Goal: Information Seeking & Learning: Check status

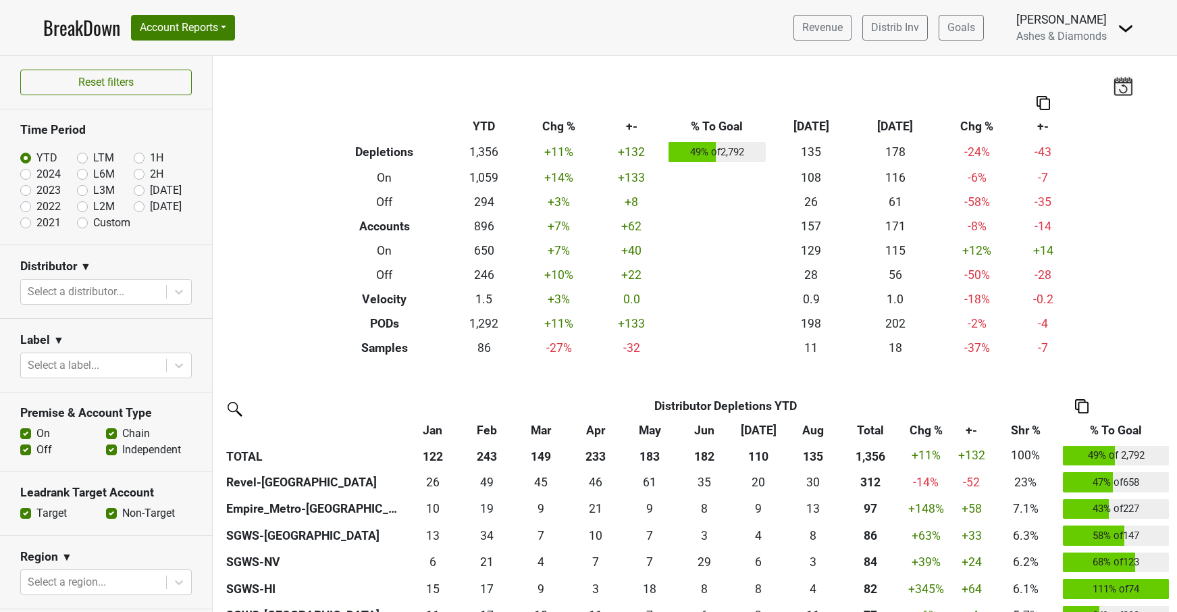
drag, startPoint x: 135, startPoint y: 205, endPoint x: 172, endPoint y: 228, distance: 43.7
click at [150, 205] on label "[DATE]" at bounding box center [166, 207] width 32 height 16
click at [135, 205] on input "[DATE]" at bounding box center [161, 206] width 54 height 14
radio input "true"
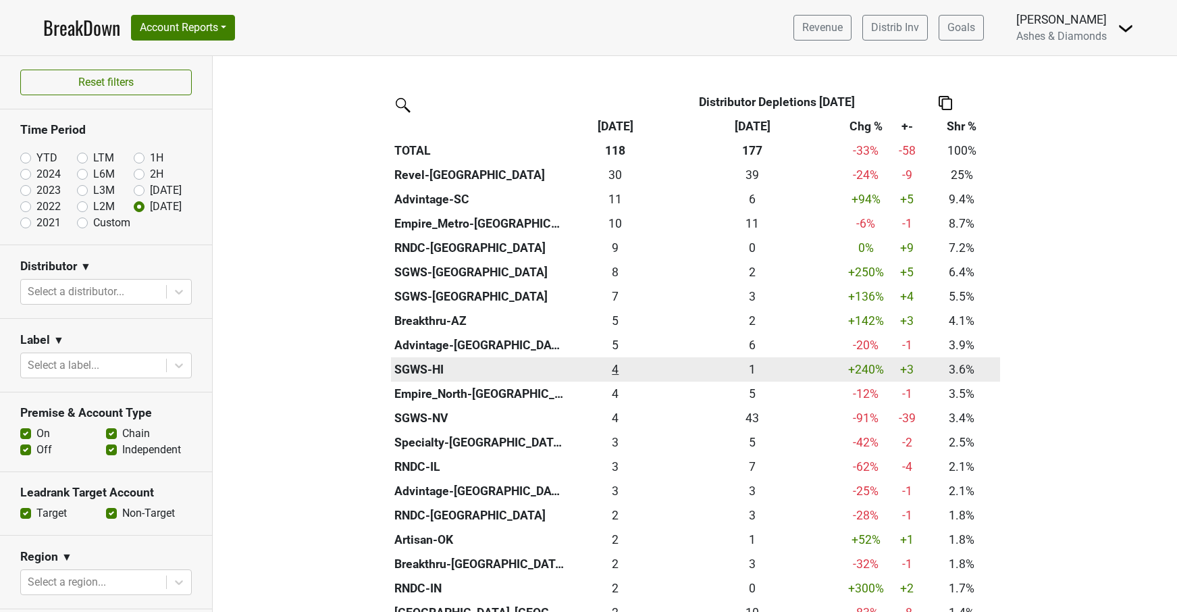
scroll to position [302, 0]
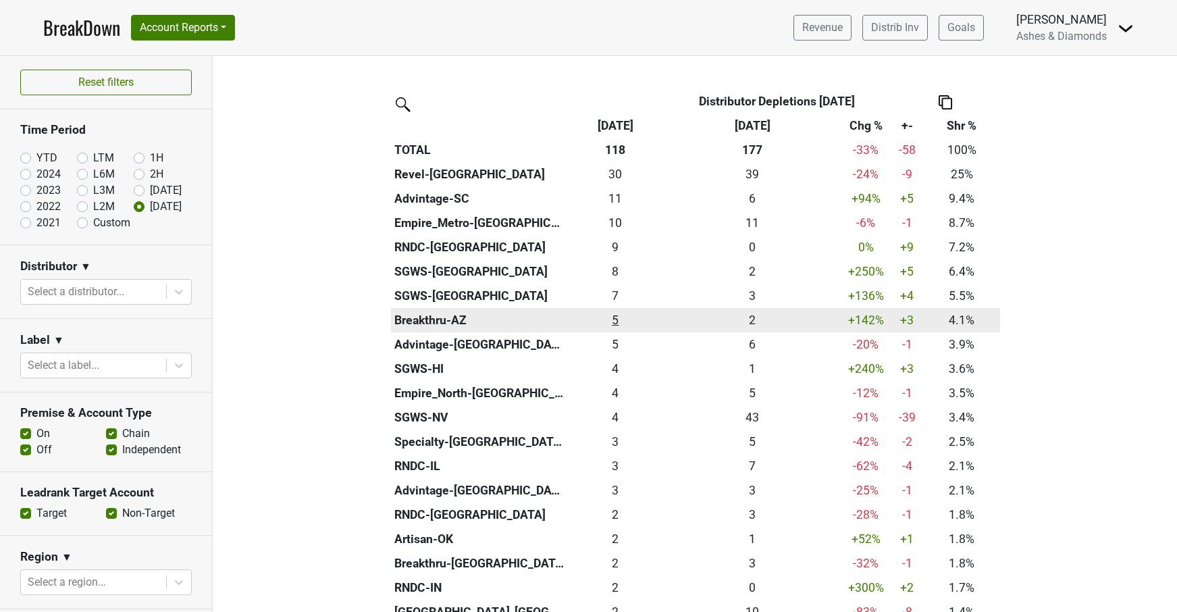
click at [613, 315] on div "4.833 5" at bounding box center [616, 320] width 90 height 18
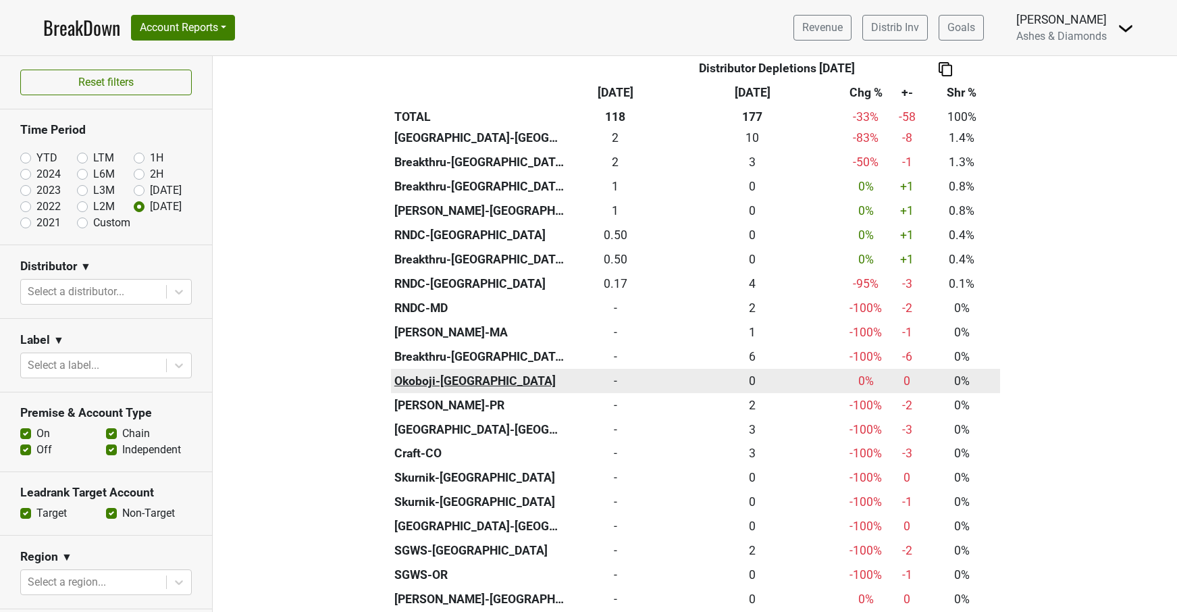
scroll to position [798, 0]
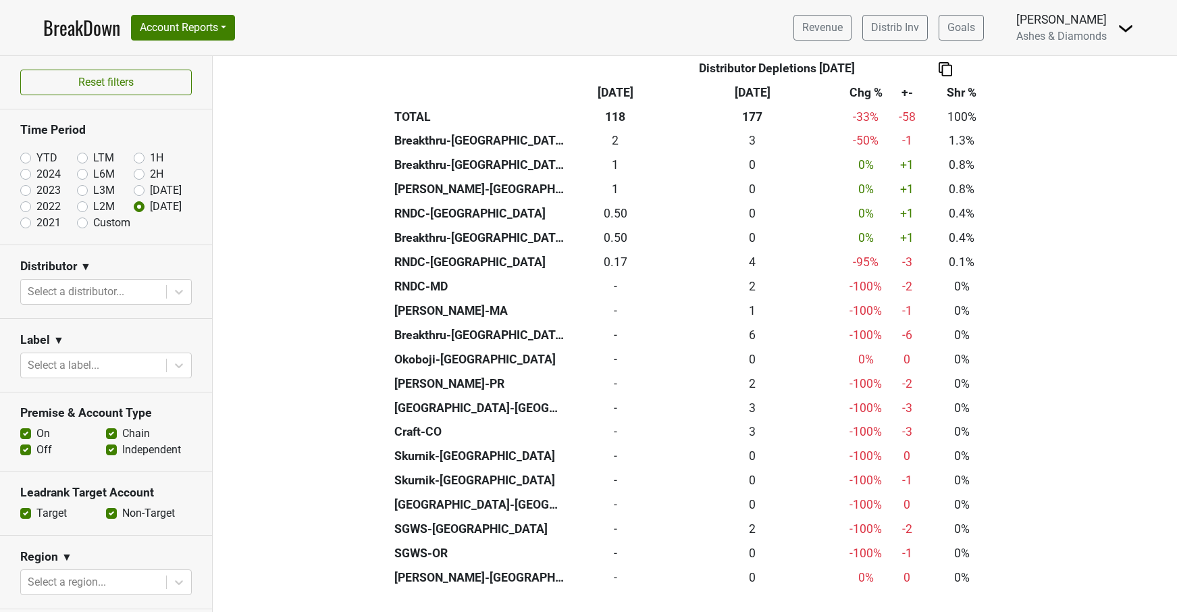
drag, startPoint x: 26, startPoint y: 157, endPoint x: 93, endPoint y: 213, distance: 86.8
click at [36, 157] on label "YTD" at bounding box center [46, 158] width 21 height 16
click at [26, 157] on input "YTD" at bounding box center [47, 157] width 54 height 14
radio input "true"
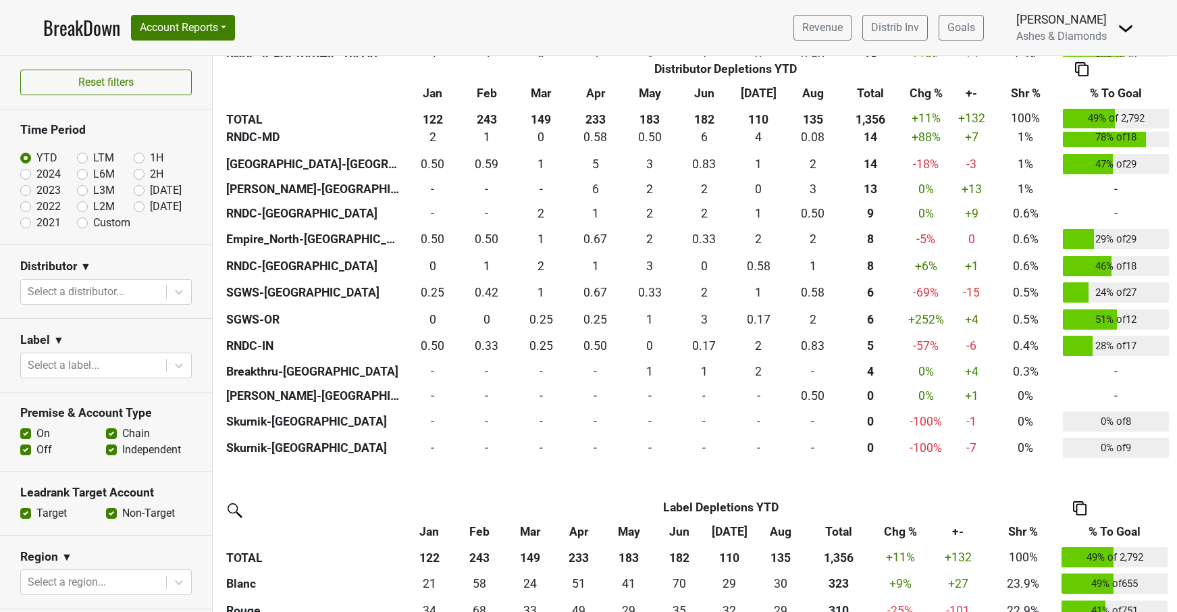
scroll to position [1022, 0]
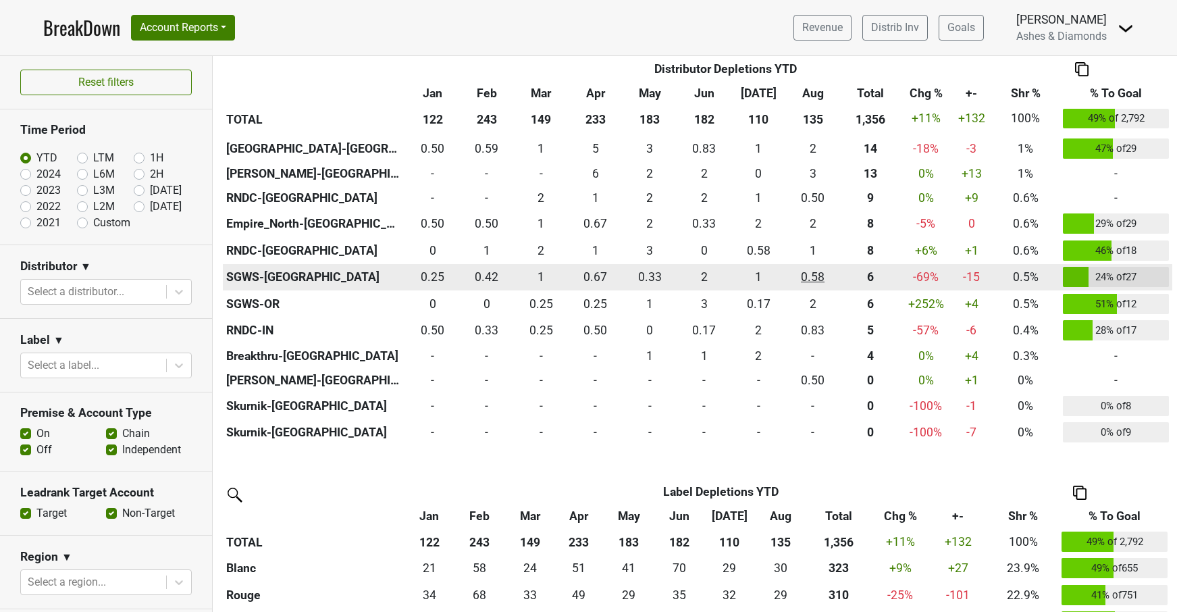
click at [820, 270] on div "0.583 0.58" at bounding box center [813, 277] width 48 height 18
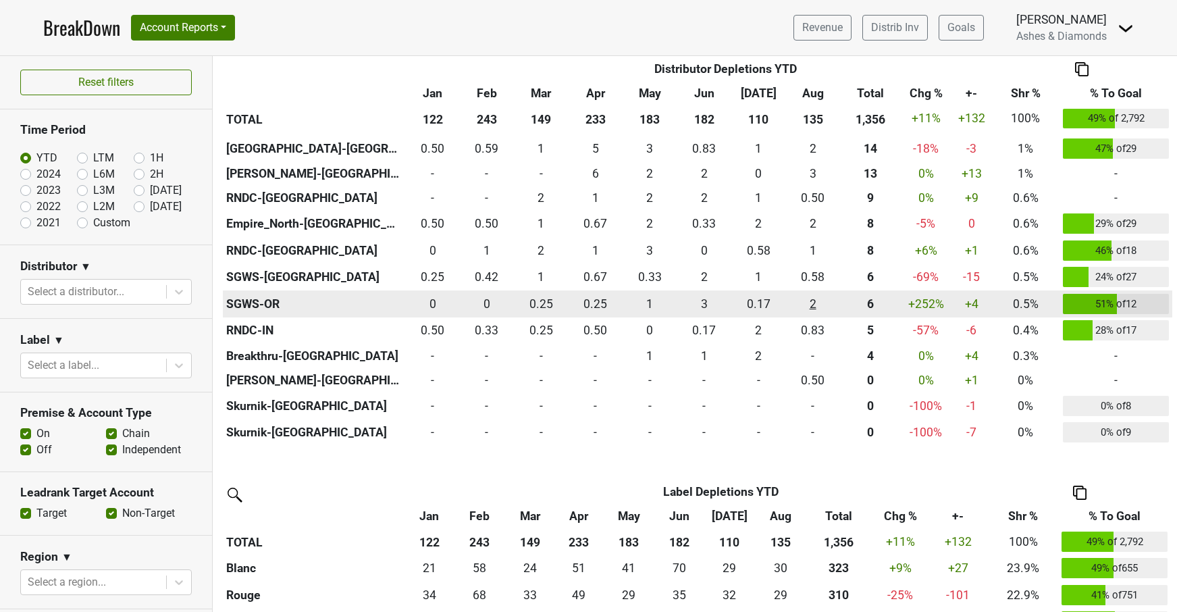
click at [812, 296] on div "2 2" at bounding box center [813, 304] width 48 height 18
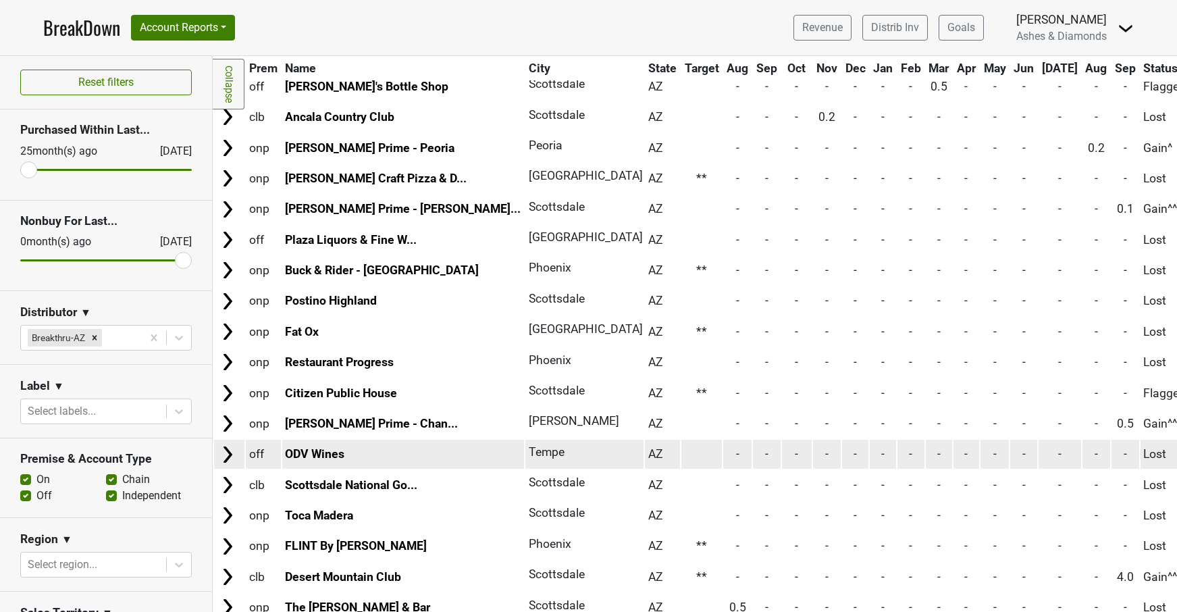
scroll to position [334, 0]
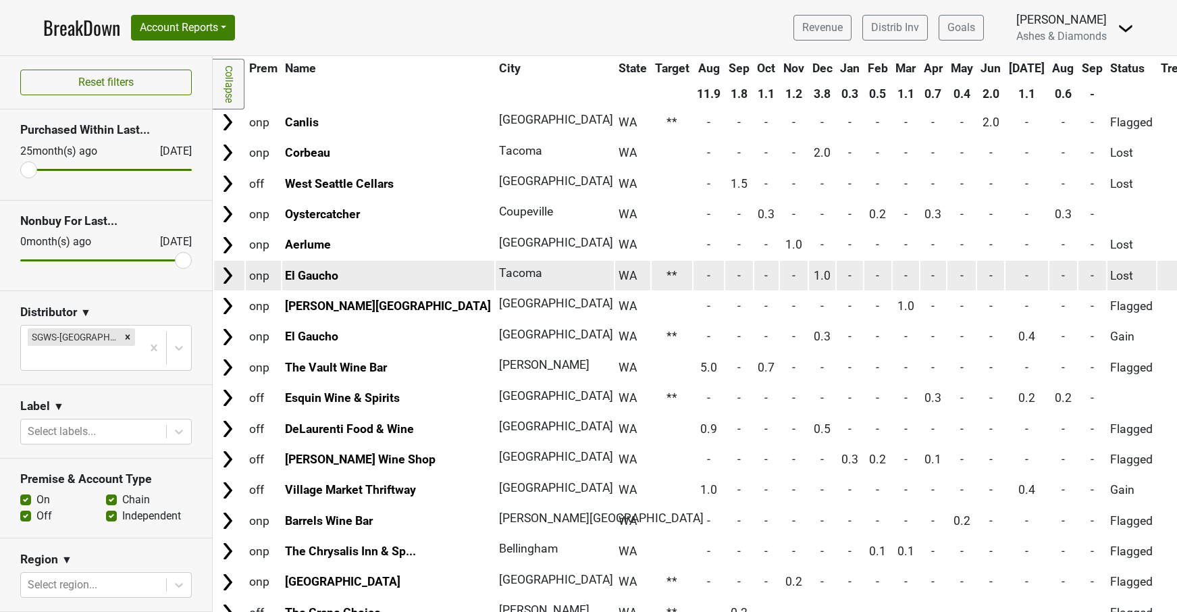
scroll to position [76, 0]
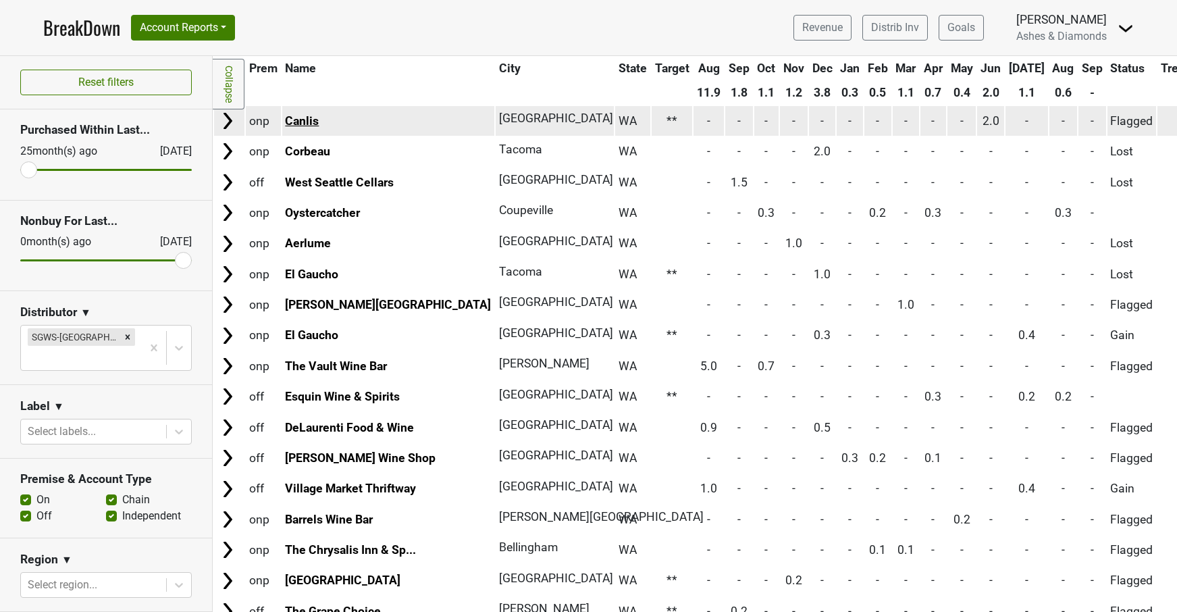
click at [311, 118] on link "Canlis" at bounding box center [302, 121] width 34 height 14
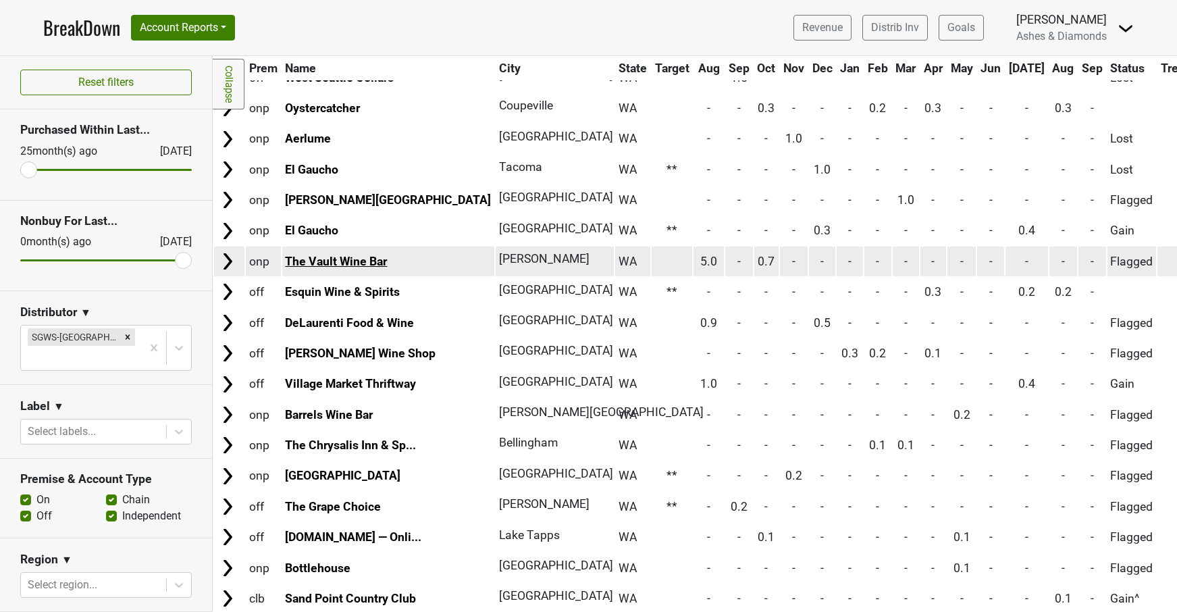
scroll to position [190, 0]
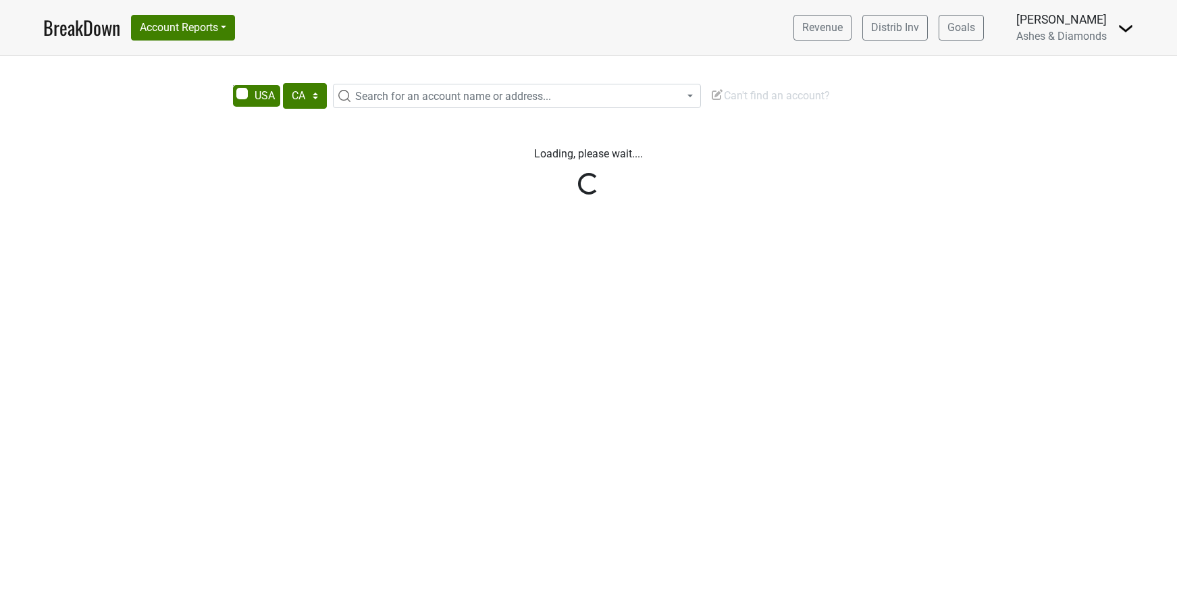
select select "CA"
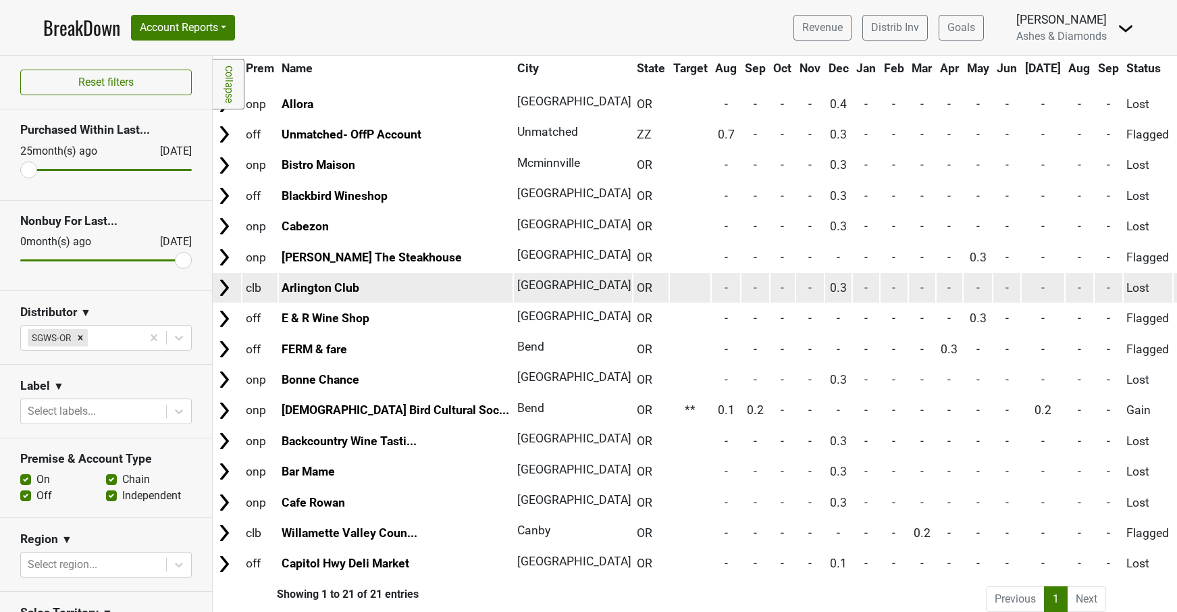
scroll to position [246, 3]
